Goal: Task Accomplishment & Management: Manage account settings

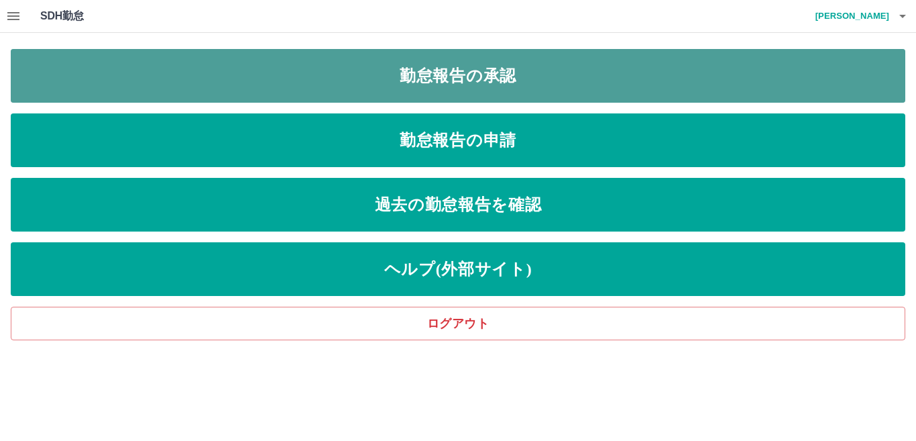
click at [364, 78] on link "勤怠報告の承認" at bounding box center [458, 76] width 894 height 54
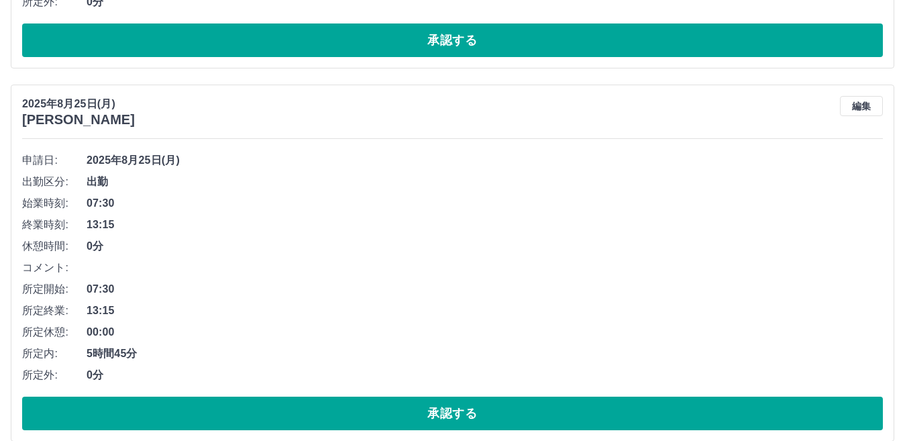
scroll to position [536, 0]
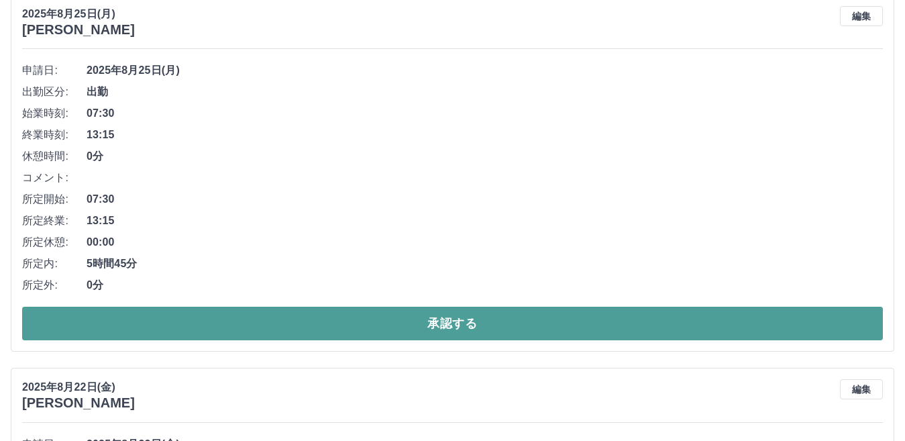
click at [390, 329] on button "承認する" at bounding box center [452, 323] width 860 height 34
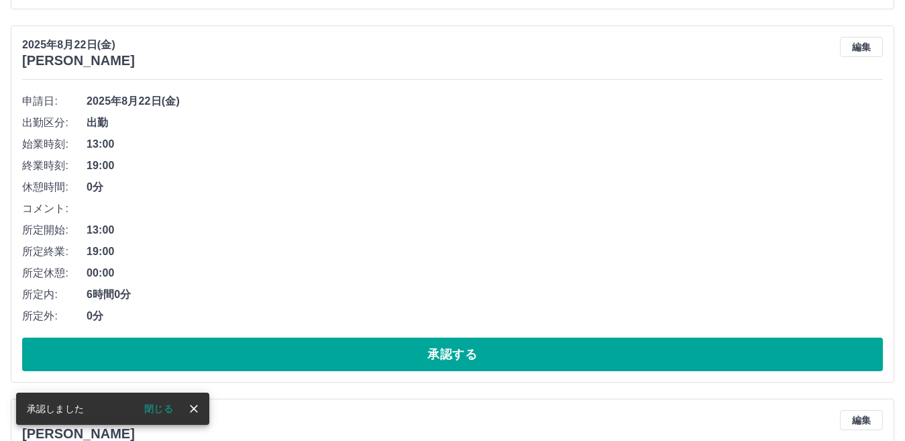
scroll to position [566, 0]
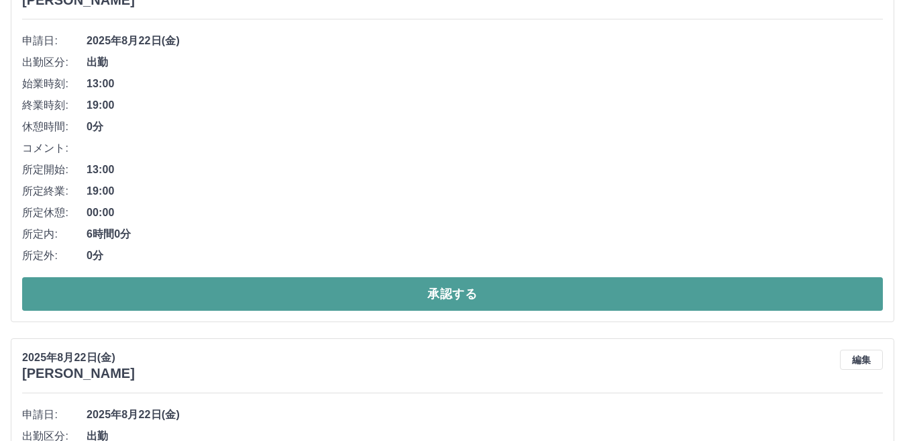
click at [404, 284] on button "承認する" at bounding box center [452, 294] width 860 height 34
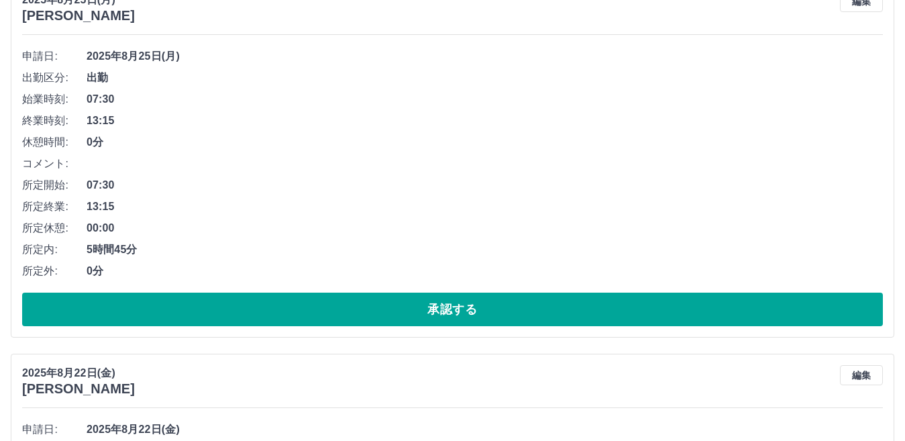
scroll to position [201, 0]
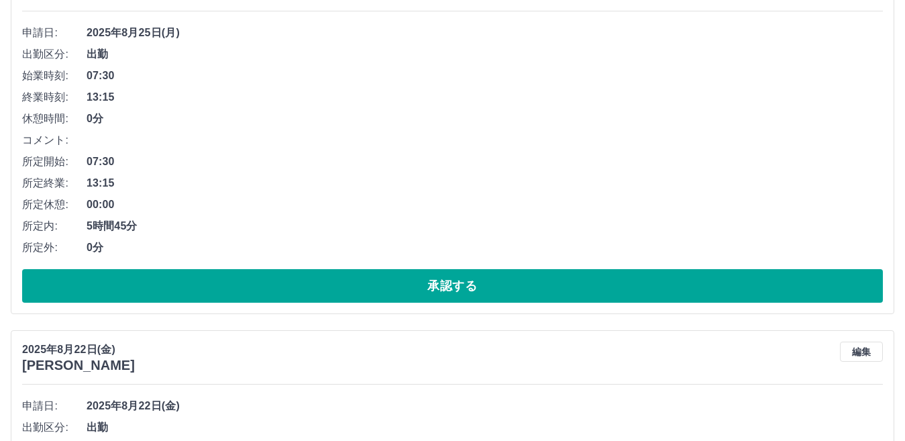
click at [404, 284] on button "承認する" at bounding box center [452, 286] width 860 height 34
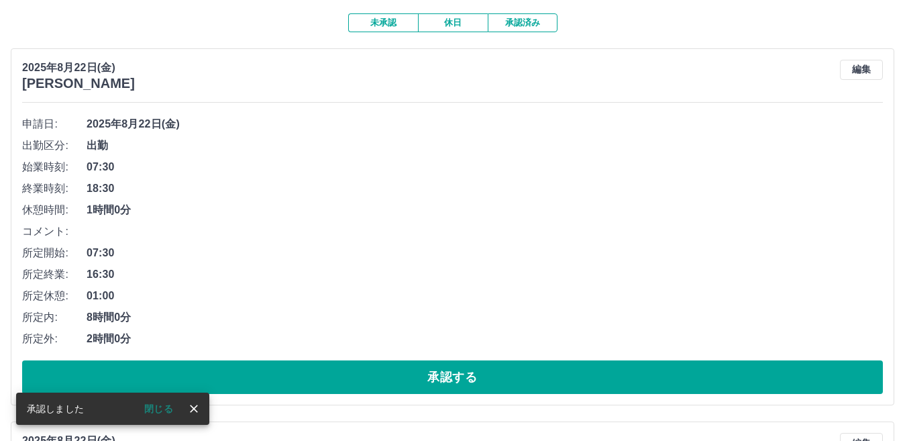
scroll to position [134, 0]
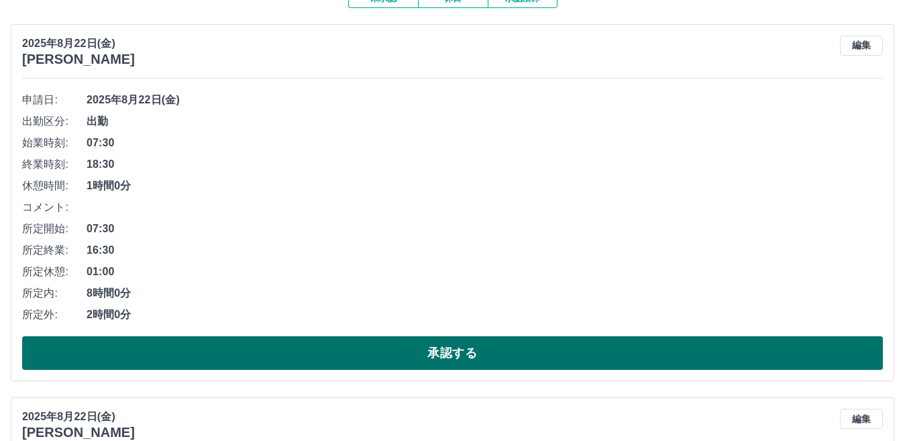
click at [367, 353] on button "承認する" at bounding box center [452, 353] width 860 height 34
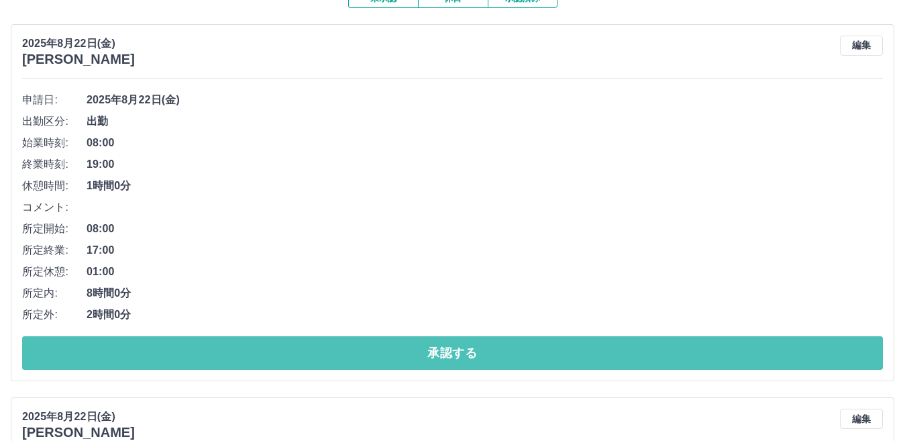
click at [367, 353] on button "承認する" at bounding box center [452, 353] width 860 height 34
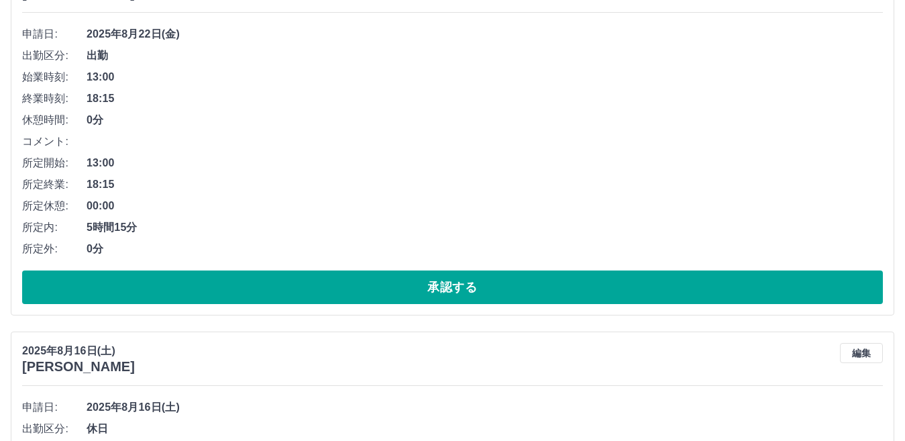
scroll to position [201, 0]
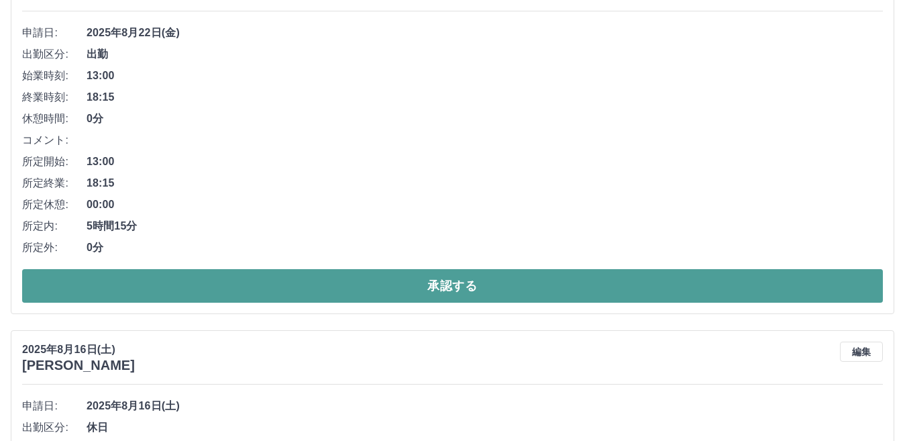
click at [388, 284] on button "承認する" at bounding box center [452, 286] width 860 height 34
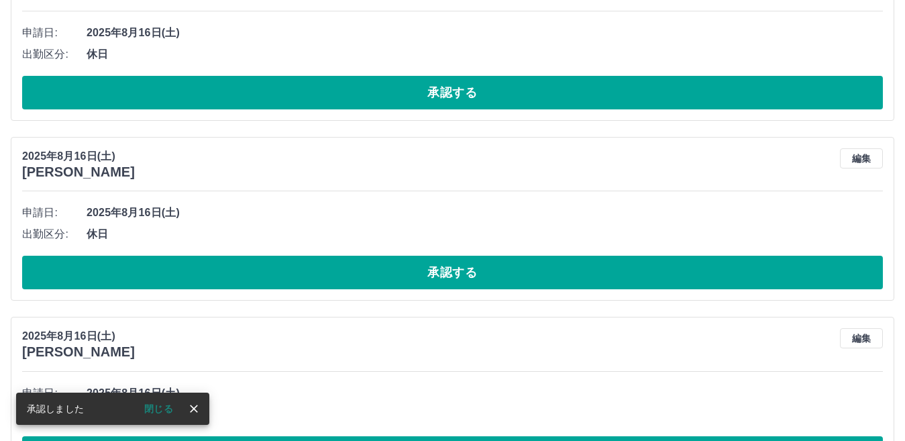
scroll to position [0, 0]
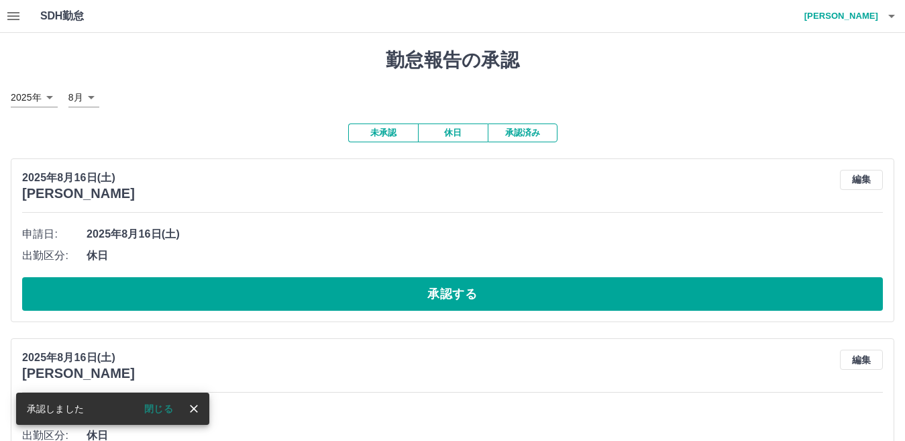
click at [388, 284] on button "承認する" at bounding box center [452, 294] width 860 height 34
click at [392, 292] on button "承認する" at bounding box center [452, 294] width 860 height 34
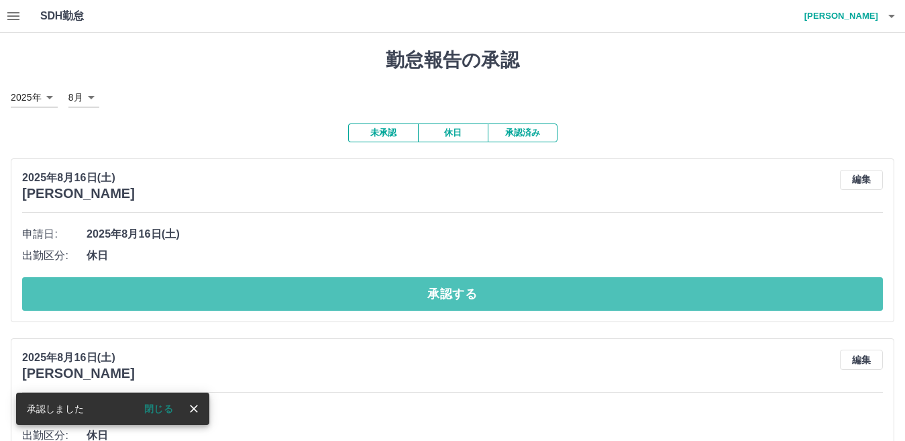
click at [392, 292] on button "承認する" at bounding box center [452, 294] width 860 height 34
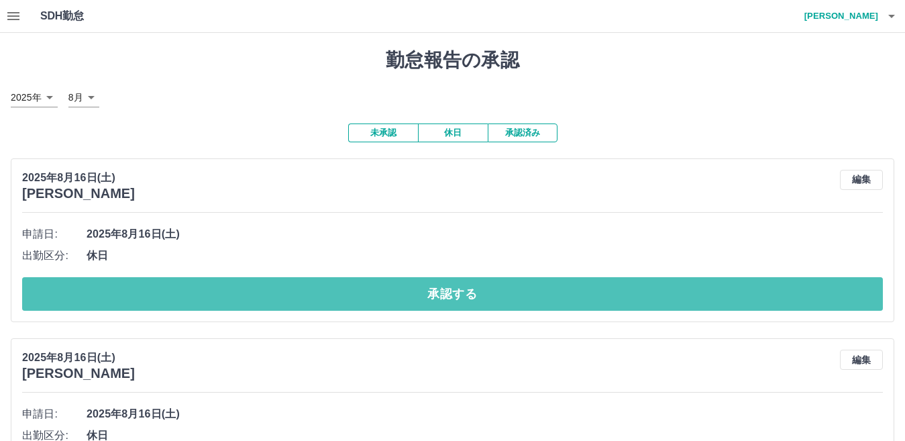
click at [392, 292] on button "承認する" at bounding box center [452, 294] width 860 height 34
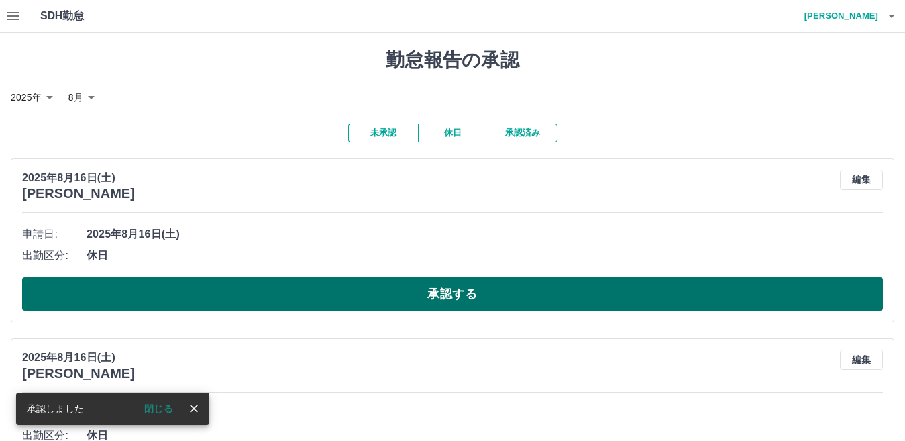
click at [402, 296] on button "承認する" at bounding box center [452, 294] width 860 height 34
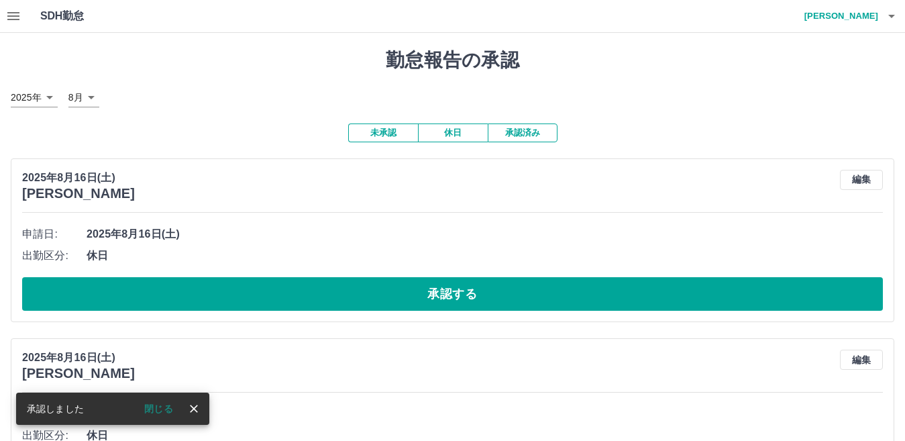
click at [404, 296] on button "承認する" at bounding box center [452, 294] width 860 height 34
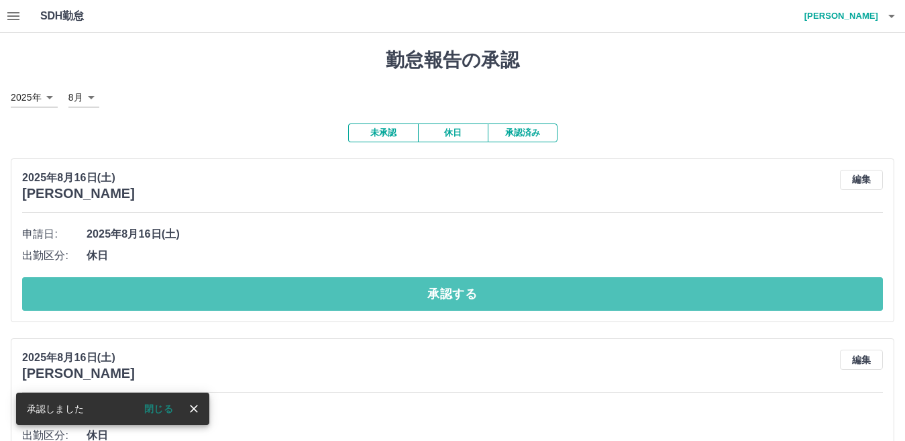
click at [404, 296] on button "承認する" at bounding box center [452, 294] width 860 height 34
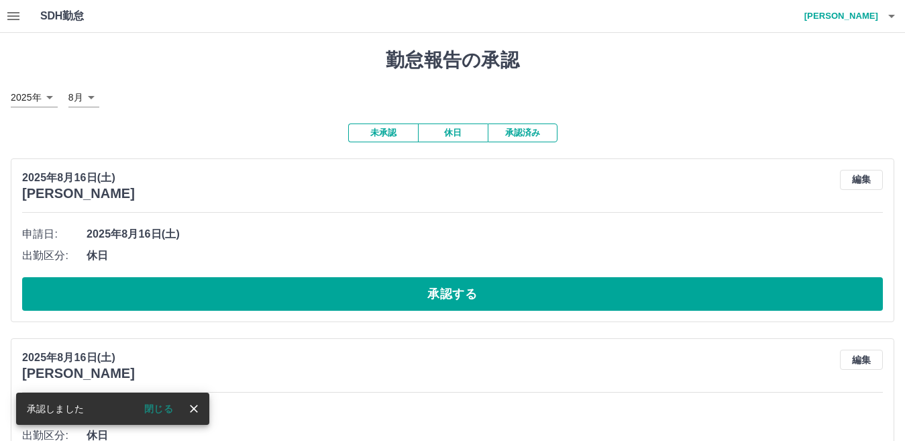
click at [404, 296] on button "承認する" at bounding box center [452, 294] width 860 height 34
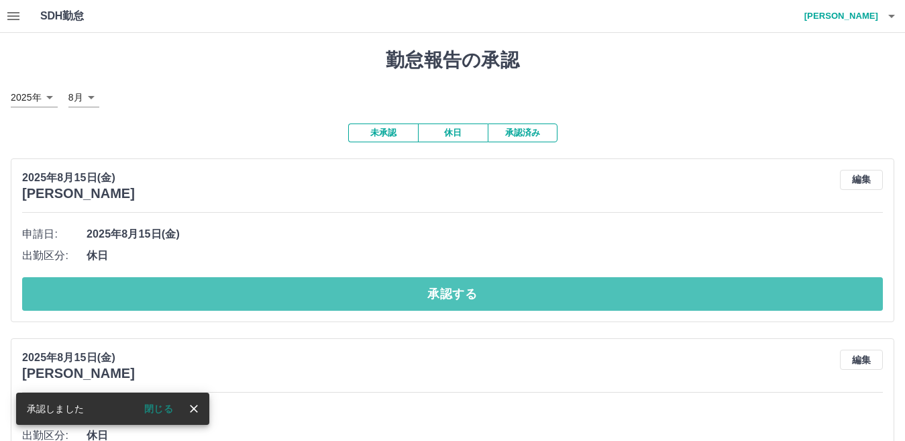
click at [404, 296] on button "承認する" at bounding box center [452, 294] width 860 height 34
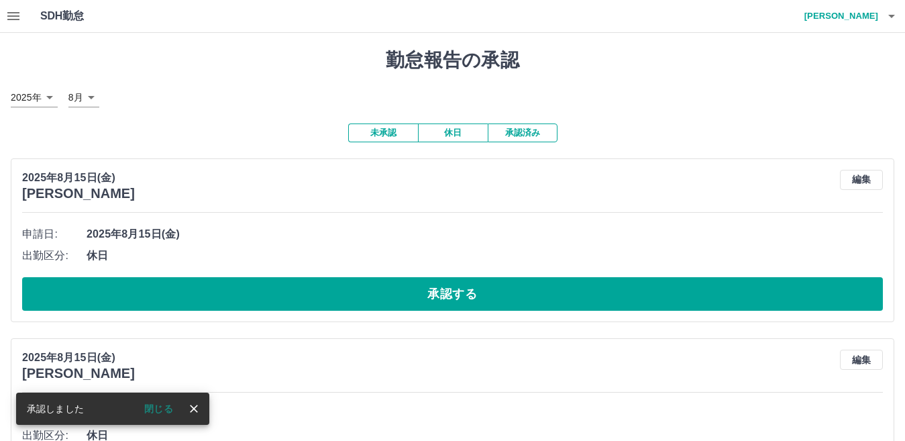
click at [404, 296] on button "承認する" at bounding box center [452, 294] width 860 height 34
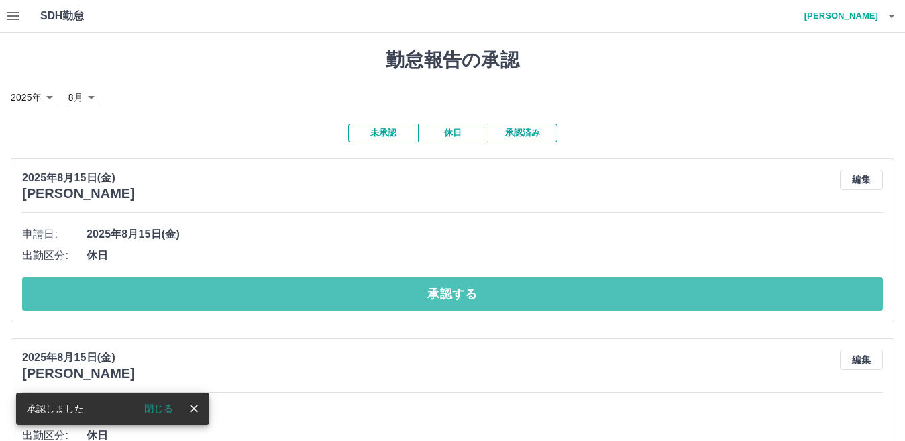
click at [404, 296] on button "承認する" at bounding box center [452, 294] width 860 height 34
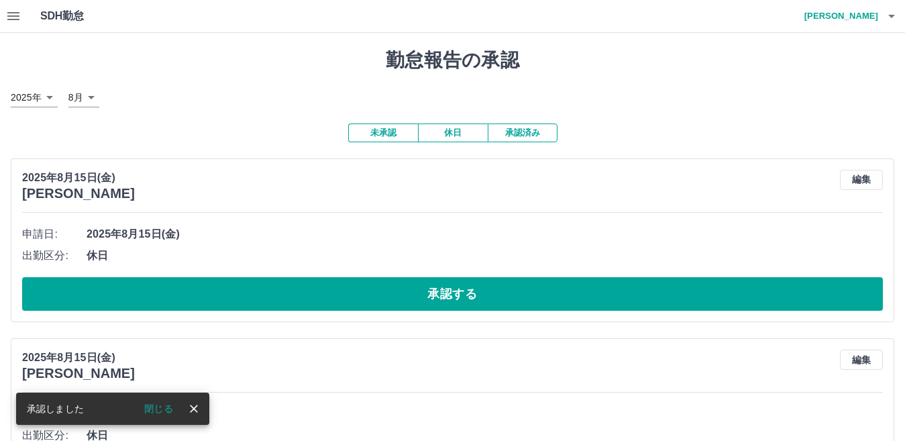
click at [404, 296] on button "承認する" at bounding box center [452, 294] width 860 height 34
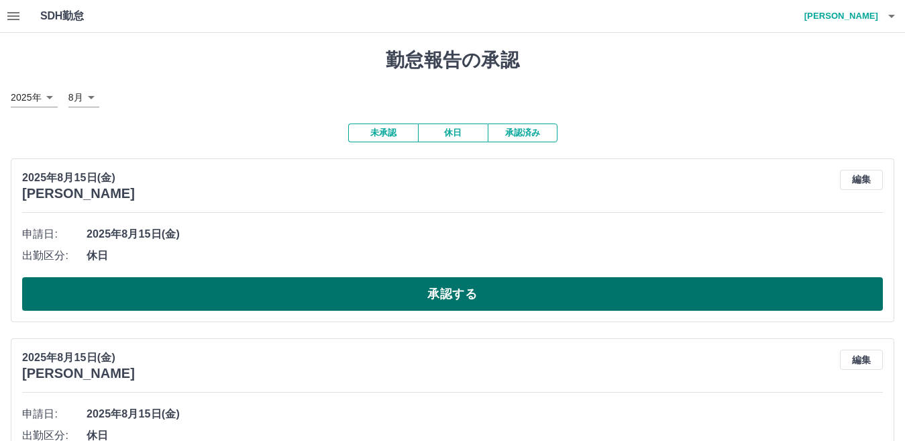
click at [444, 296] on button "承認する" at bounding box center [452, 294] width 860 height 34
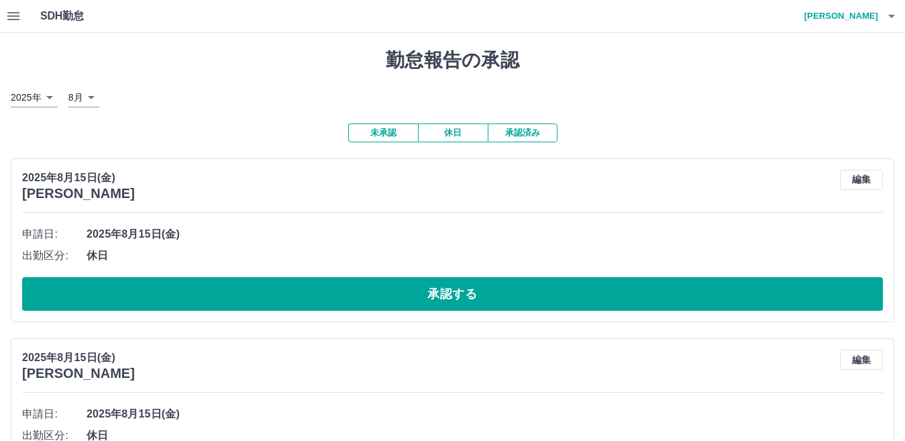
click at [371, 290] on button "承認する" at bounding box center [452, 294] width 860 height 34
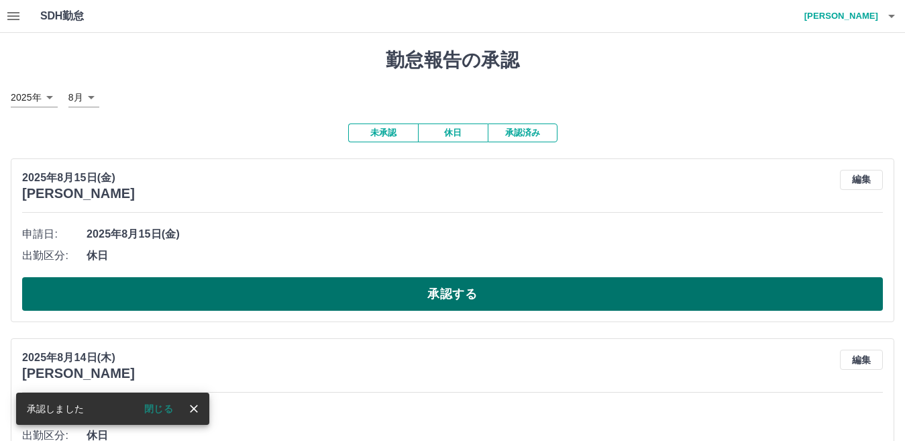
click at [387, 294] on button "承認する" at bounding box center [452, 294] width 860 height 34
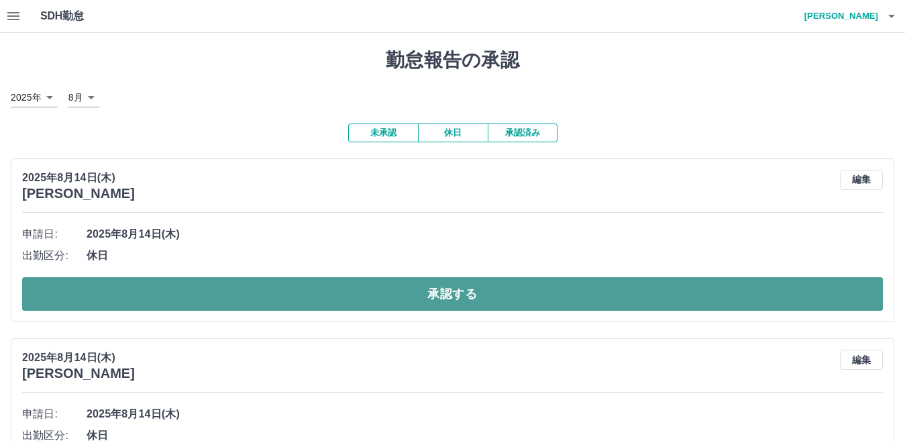
click at [394, 293] on button "承認する" at bounding box center [452, 294] width 860 height 34
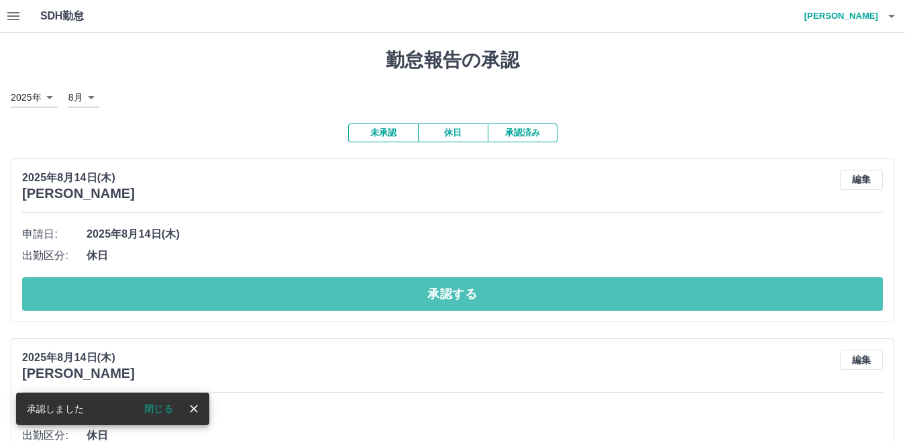
click at [394, 293] on button "承認する" at bounding box center [452, 294] width 860 height 34
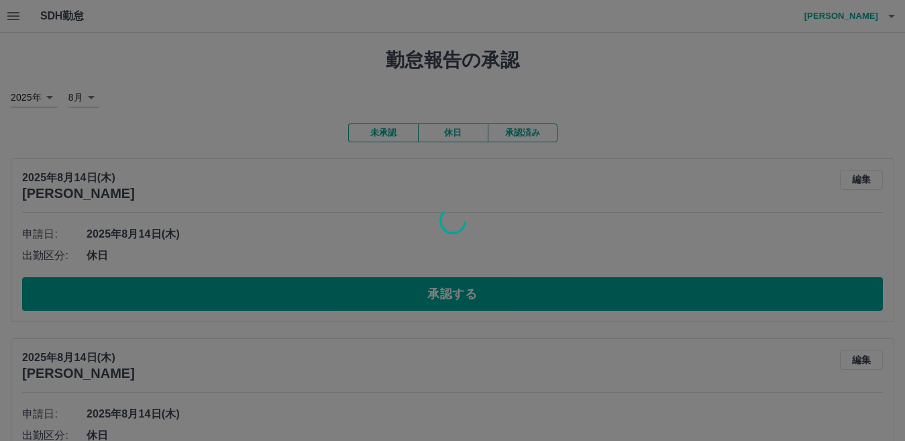
click at [394, 293] on div at bounding box center [452, 220] width 905 height 441
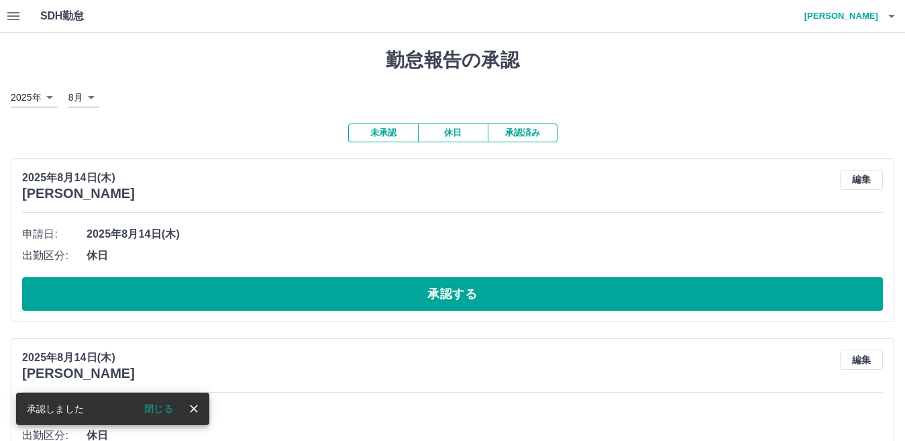
click at [394, 293] on button "承認する" at bounding box center [452, 294] width 860 height 34
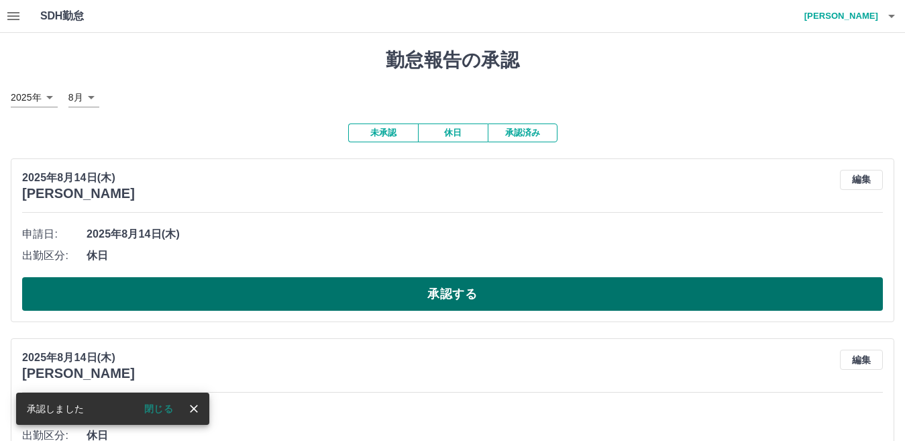
click at [404, 297] on button "承認する" at bounding box center [452, 294] width 860 height 34
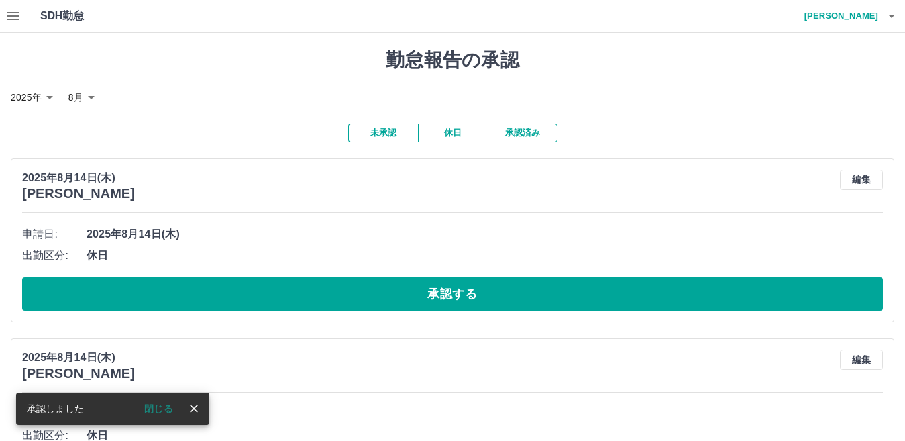
click at [404, 297] on button "承認する" at bounding box center [452, 294] width 860 height 34
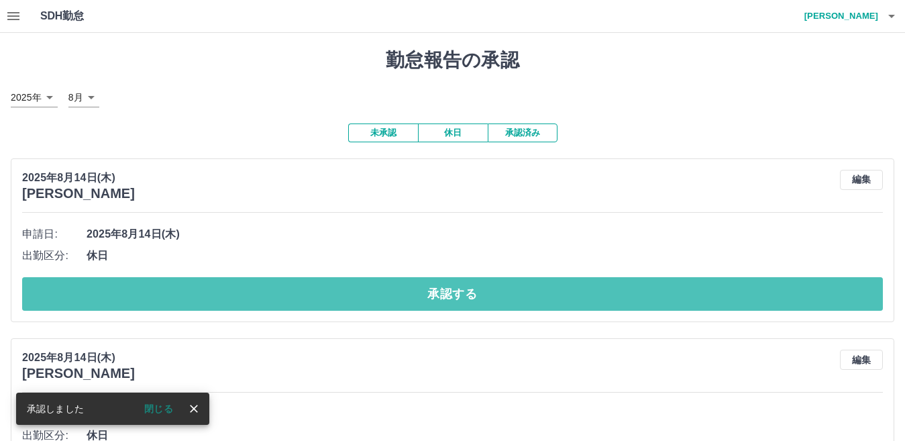
click at [404, 297] on button "承認する" at bounding box center [452, 294] width 860 height 34
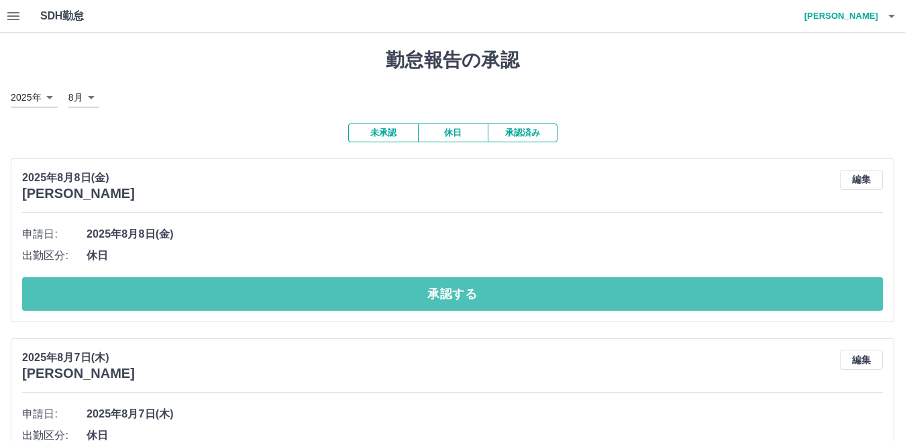
click at [404, 297] on button "承認する" at bounding box center [452, 294] width 860 height 34
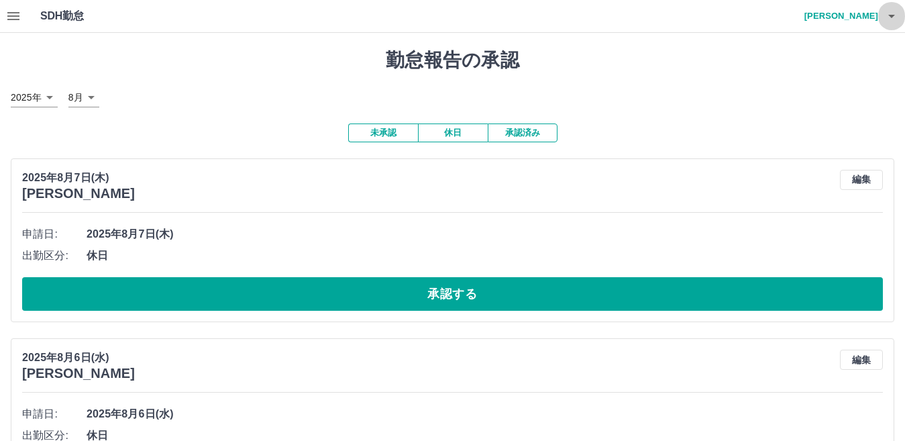
click at [891, 14] on icon "button" at bounding box center [891, 16] width 16 height 16
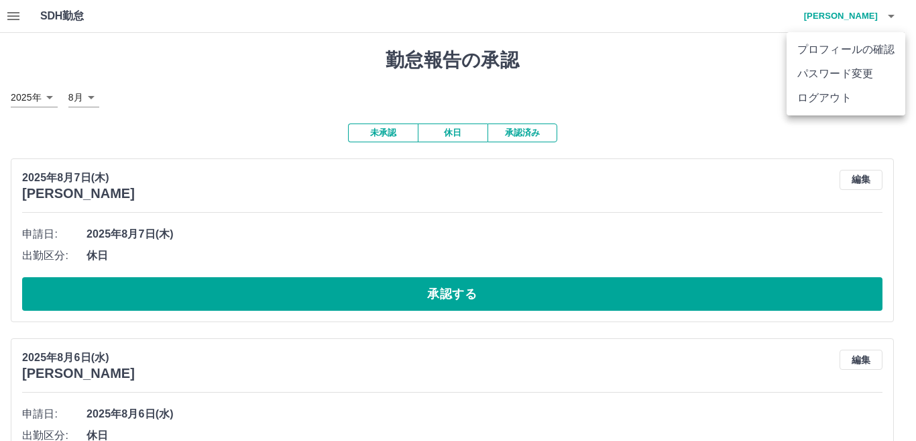
click at [841, 99] on li "ログアウト" at bounding box center [846, 98] width 119 height 24
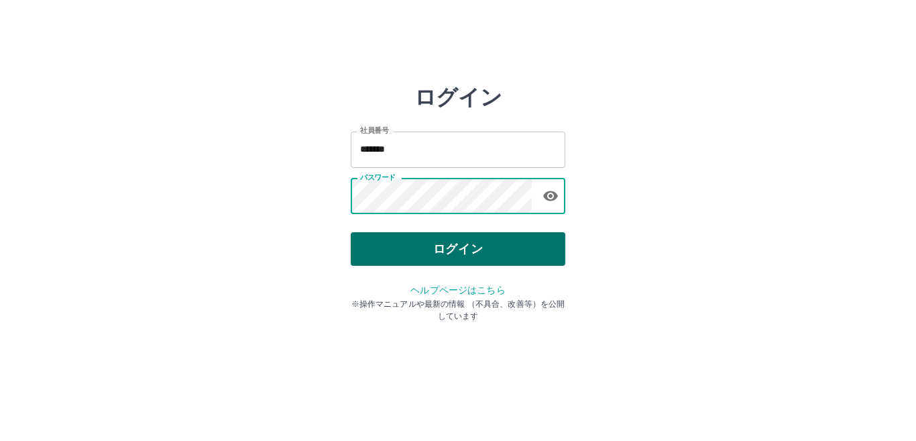
click at [384, 243] on button "ログイン" at bounding box center [458, 249] width 215 height 34
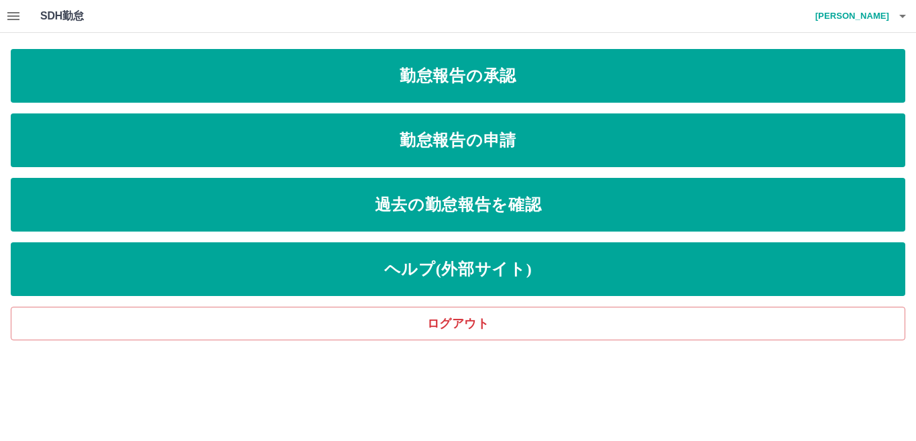
click at [14, 13] on icon "button" at bounding box center [13, 16] width 12 height 8
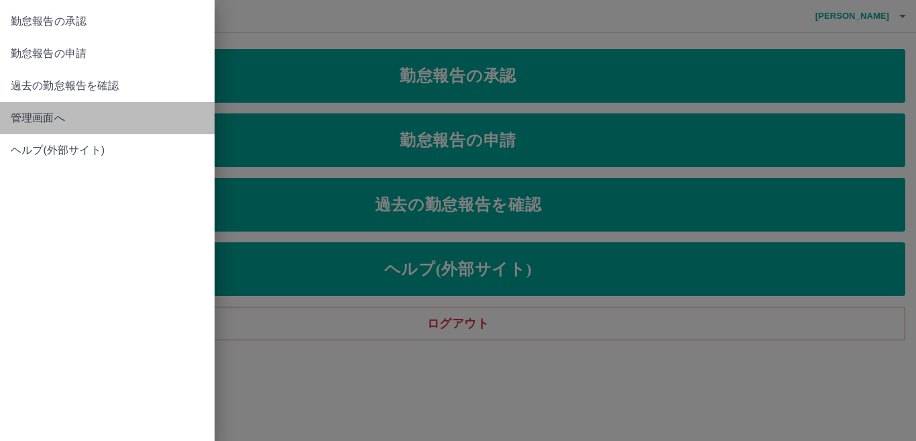
click at [38, 117] on span "管理画面へ" at bounding box center [107, 118] width 193 height 16
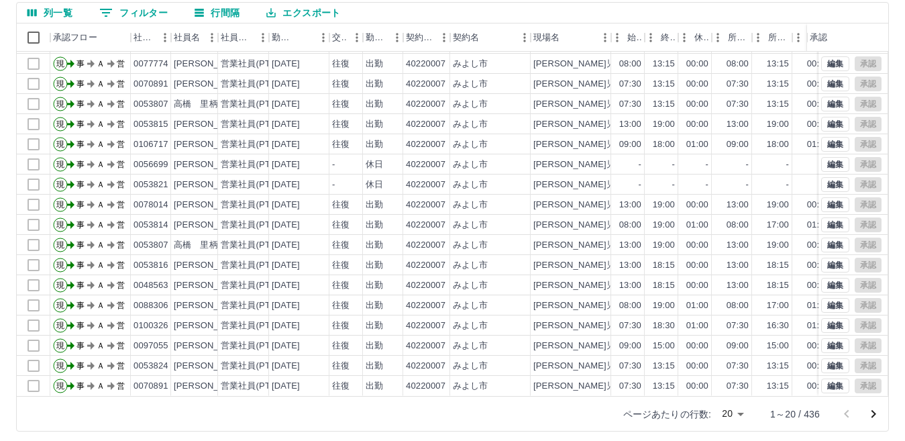
scroll to position [126, 0]
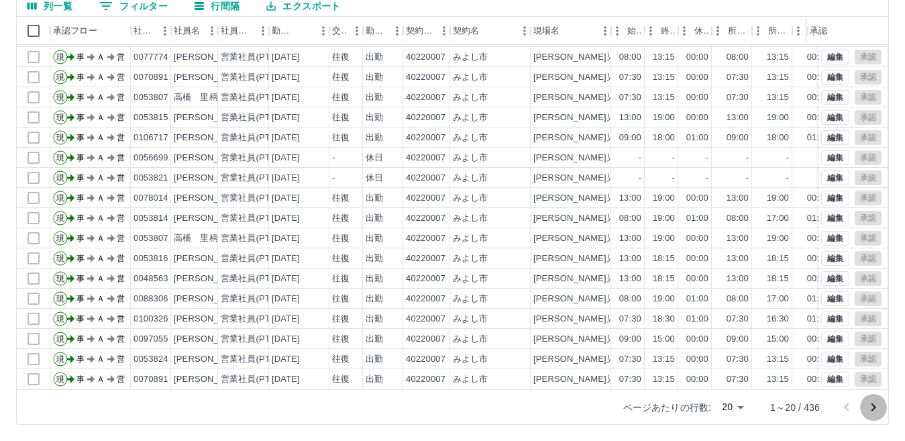
click at [872, 407] on icon "次のページへ" at bounding box center [873, 407] width 16 height 16
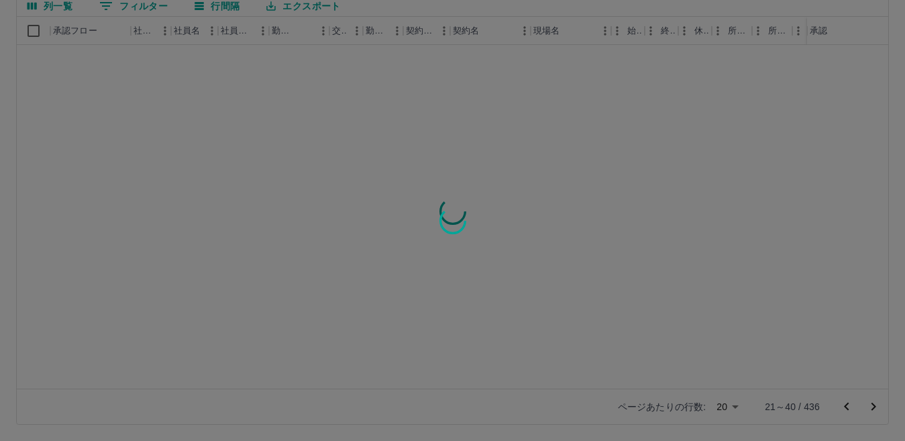
scroll to position [0, 0]
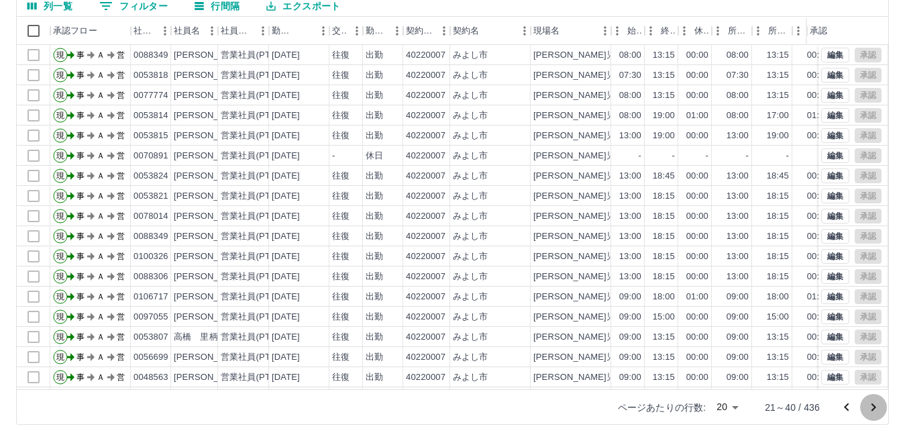
click at [872, 407] on icon "次のページへ" at bounding box center [873, 407] width 16 height 16
click at [876, 406] on icon "次のページへ" at bounding box center [873, 407] width 16 height 16
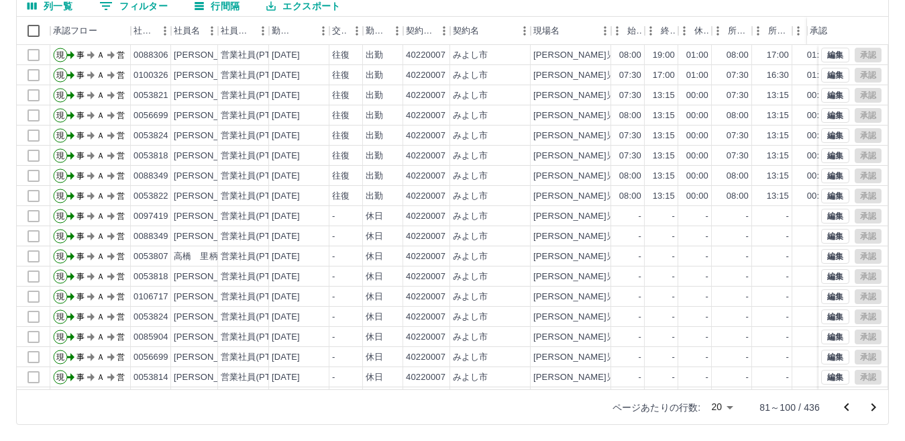
click at [876, 406] on icon "次のページへ" at bounding box center [873, 407] width 16 height 16
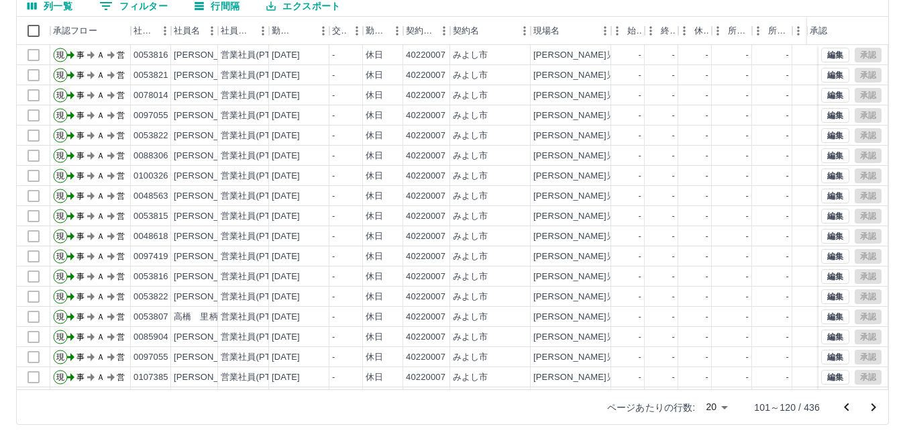
click at [876, 406] on icon "次のページへ" at bounding box center [873, 407] width 16 height 16
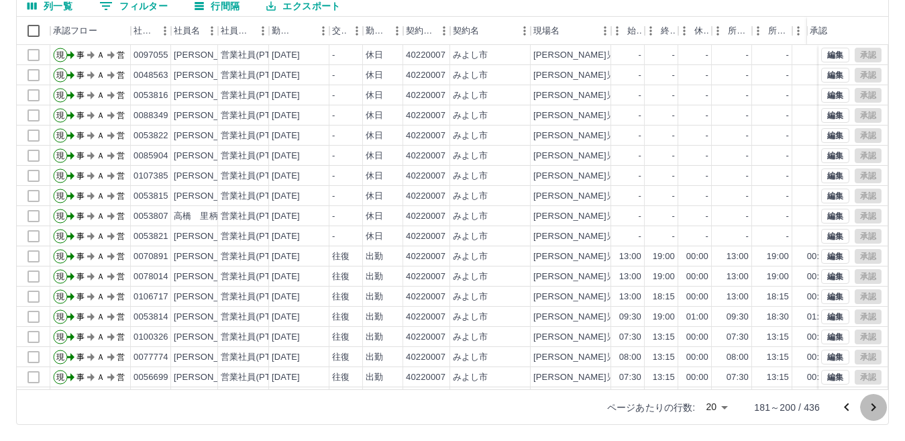
click at [876, 406] on icon "次のページへ" at bounding box center [873, 407] width 16 height 16
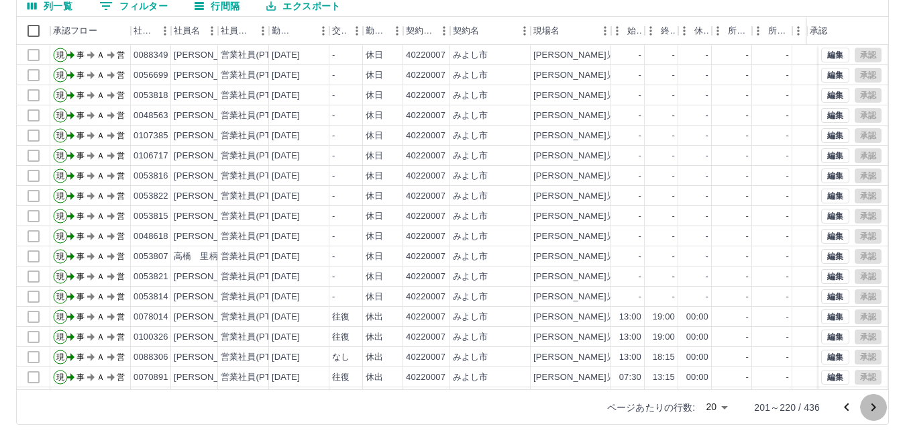
click at [876, 406] on icon "次のページへ" at bounding box center [873, 407] width 16 height 16
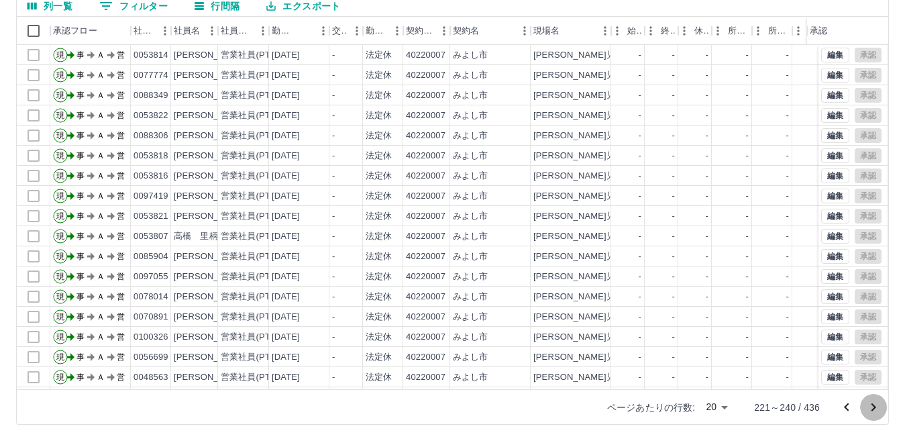
click at [876, 406] on icon "次のページへ" at bounding box center [873, 407] width 16 height 16
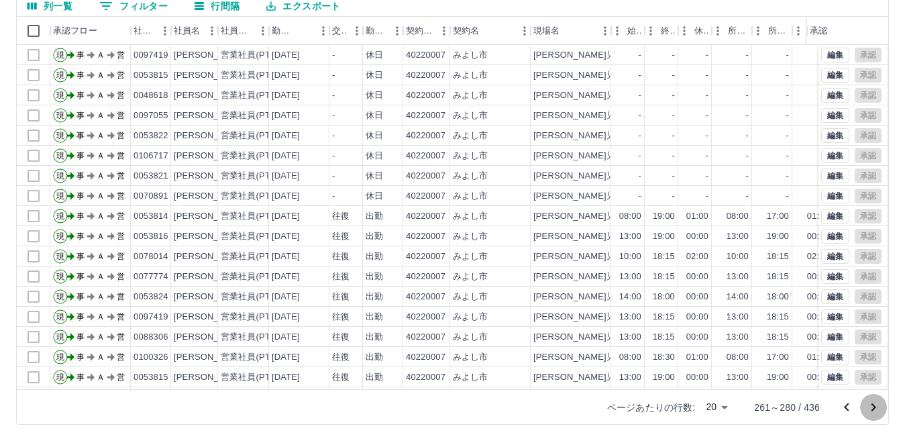
click at [876, 406] on icon "次のページへ" at bounding box center [873, 407] width 16 height 16
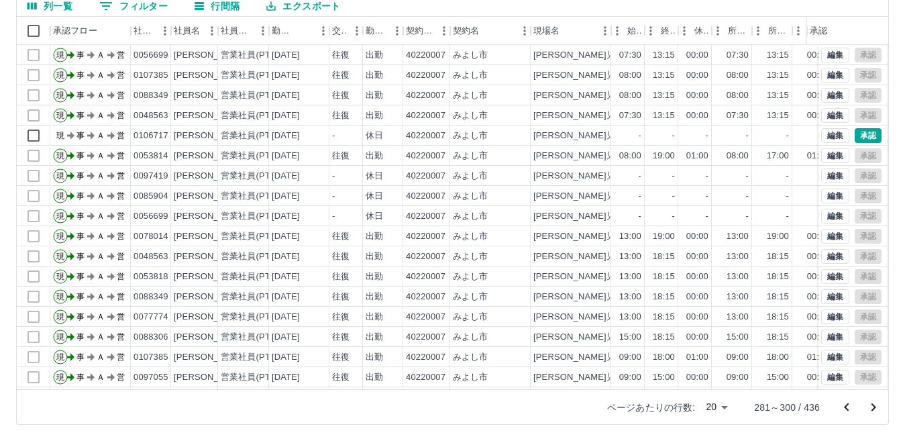
click at [876, 406] on icon "次のページへ" at bounding box center [873, 407] width 16 height 16
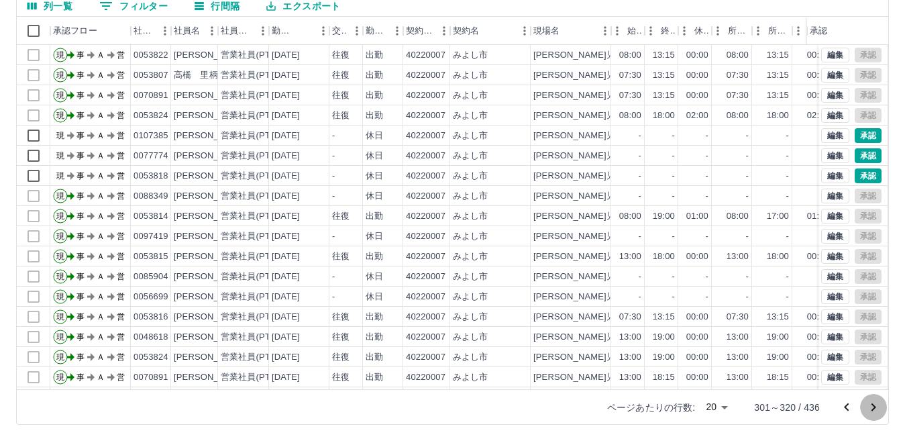
click at [876, 406] on icon "次のページへ" at bounding box center [873, 407] width 16 height 16
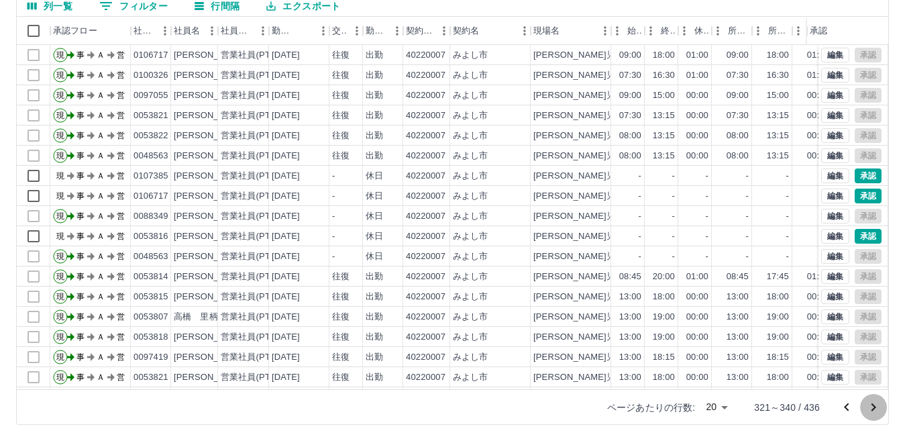
click at [876, 406] on icon "次のページへ" at bounding box center [873, 407] width 16 height 16
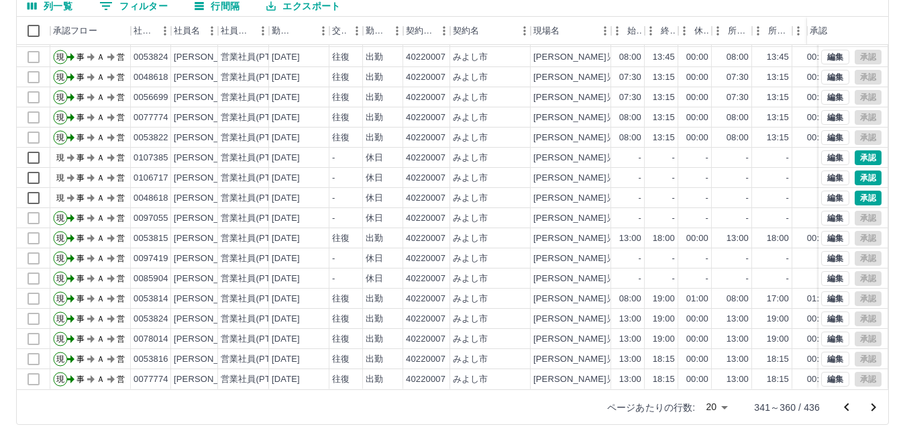
scroll to position [70, 0]
click at [874, 406] on icon "次のページへ" at bounding box center [873, 407] width 5 height 8
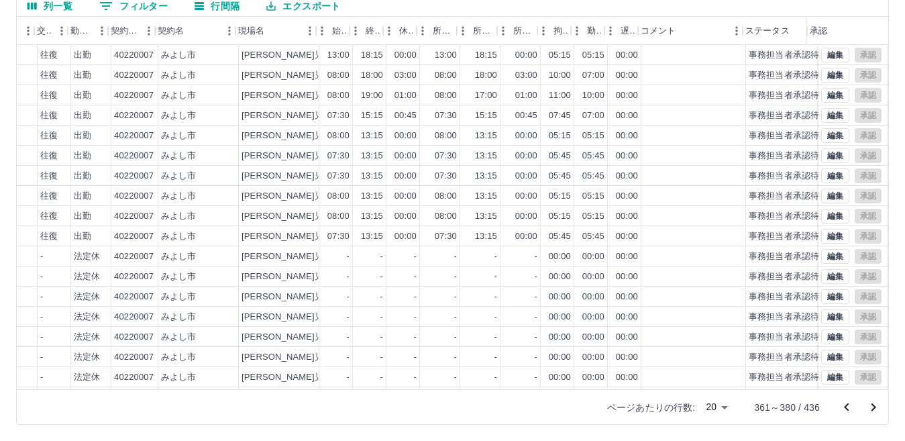
scroll to position [0, 295]
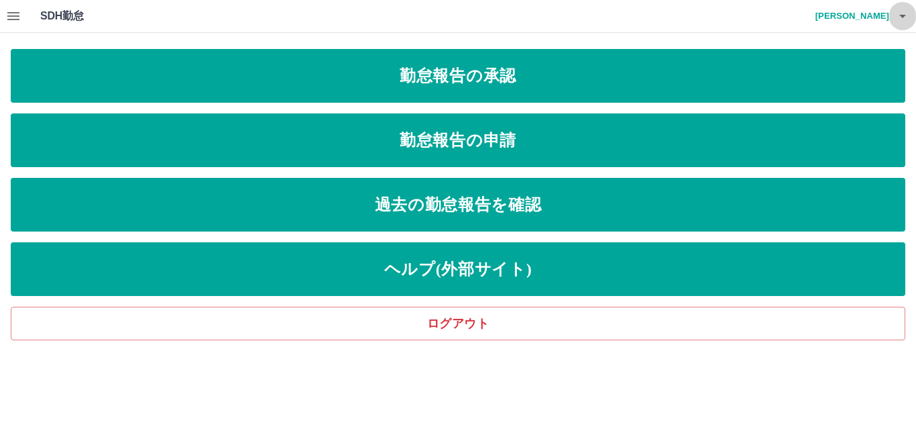
click at [899, 15] on icon "button" at bounding box center [902, 16] width 16 height 16
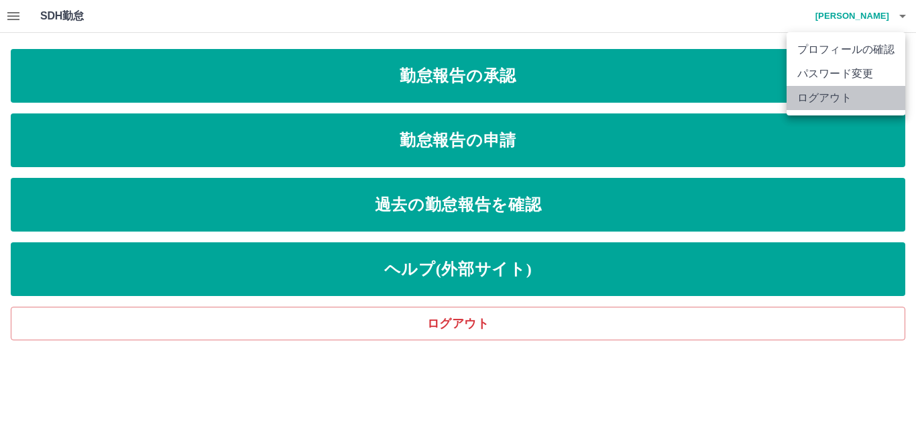
click at [819, 99] on li "ログアウト" at bounding box center [846, 98] width 119 height 24
